Goal: Check status: Check status

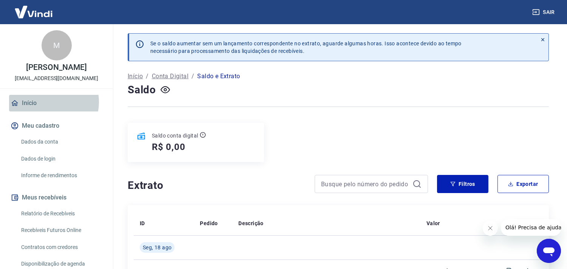
click at [51, 102] on link "Início" at bounding box center [56, 103] width 95 height 17
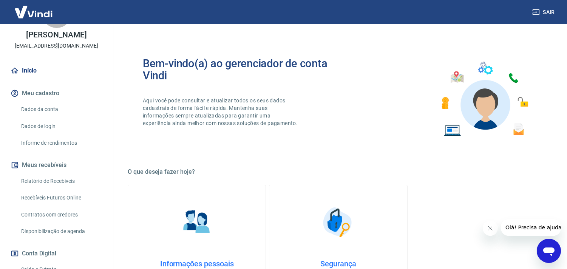
scroll to position [42, 0]
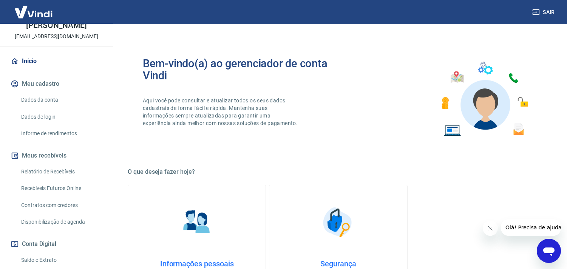
click at [50, 255] on link "Saldo e Extrato" at bounding box center [61, 259] width 86 height 15
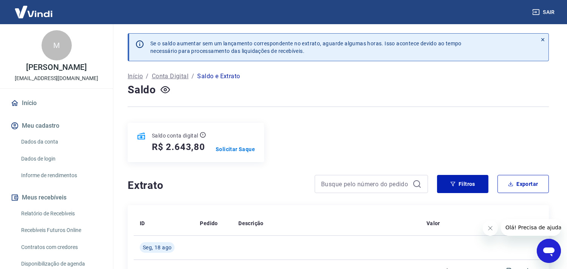
click at [183, 147] on h5 "R$ 2.643,80" at bounding box center [178, 147] width 53 height 12
copy h5 "2.643,80"
